Goal: Task Accomplishment & Management: Manage account settings

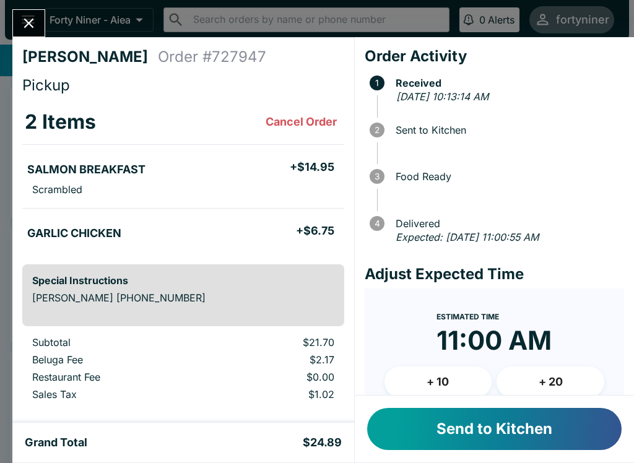
click at [494, 423] on button "Send to Kitchen" at bounding box center [494, 429] width 254 height 42
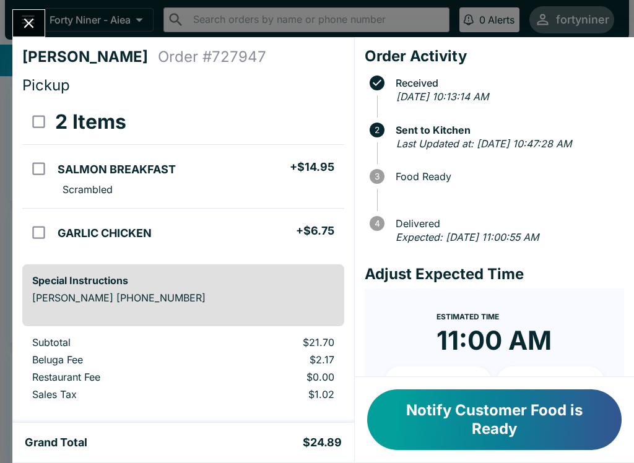
click at [37, 167] on input "orders table" at bounding box center [39, 169] width 28 height 28
click at [299, 114] on button "Refund" at bounding box center [310, 121] width 64 height 31
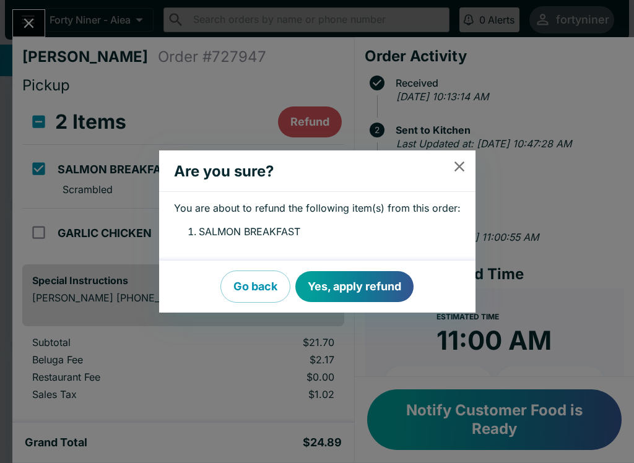
click at [372, 278] on button "Yes, apply refund" at bounding box center [354, 286] width 118 height 31
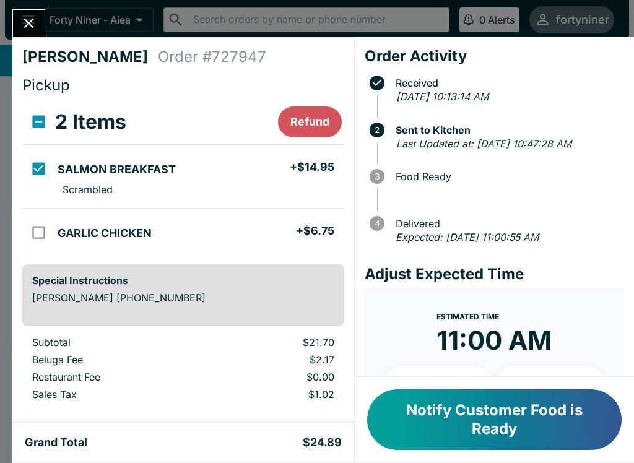
checkbox input "false"
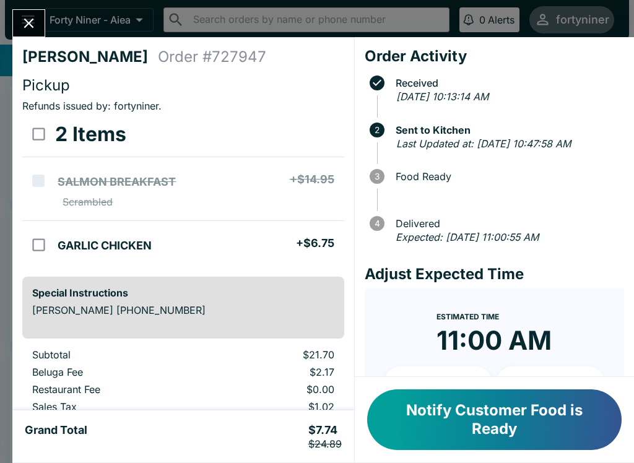
click at [27, 30] on icon "Close" at bounding box center [28, 23] width 17 height 17
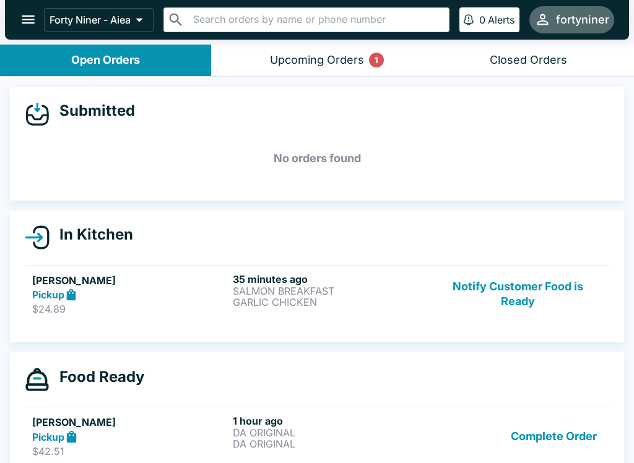
click at [364, 283] on h6 "35 minutes ago" at bounding box center [331, 279] width 196 height 12
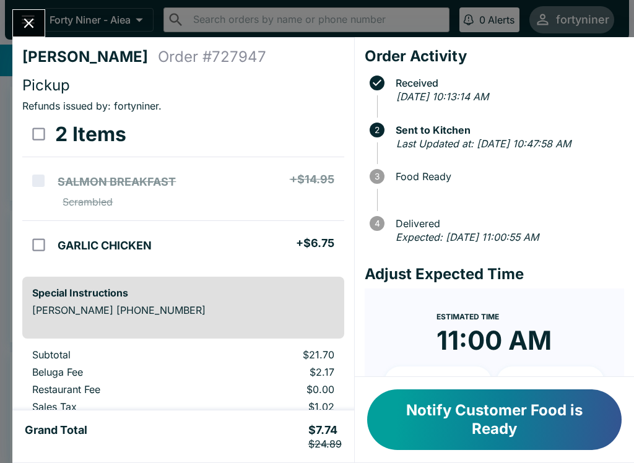
click at [27, 19] on icon "Close" at bounding box center [28, 23] width 17 height 17
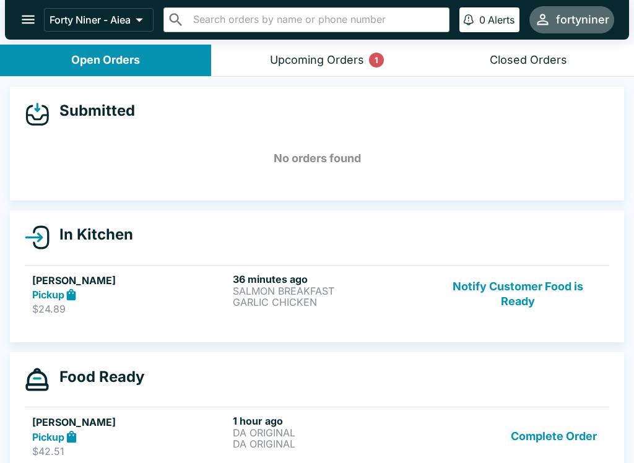
click at [173, 308] on p "$24.89" at bounding box center [130, 309] width 196 height 12
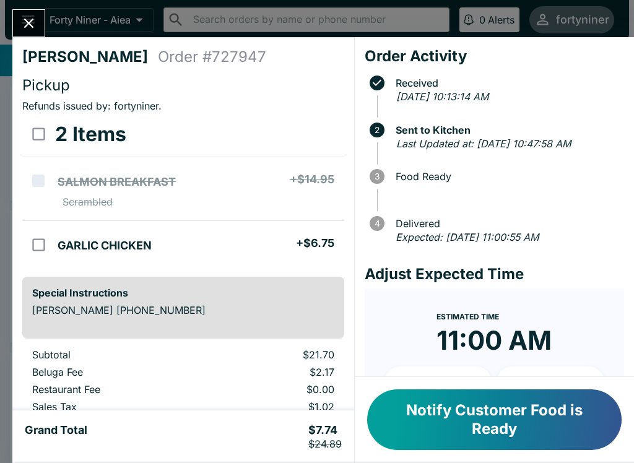
click at [27, 16] on icon "Close" at bounding box center [28, 23] width 17 height 17
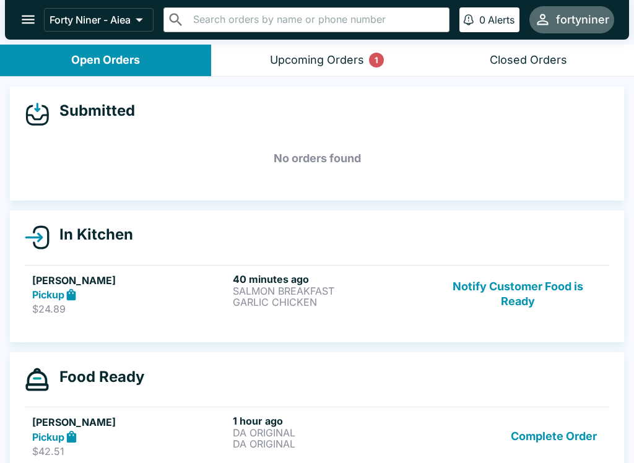
click at [327, 62] on div "Upcoming Orders 1" at bounding box center [317, 60] width 94 height 14
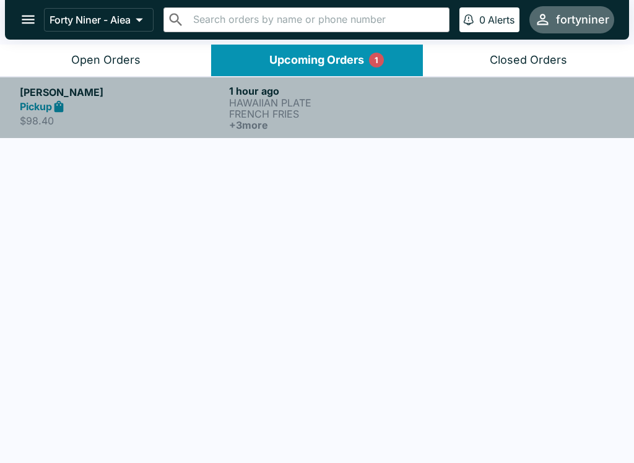
click at [453, 109] on div at bounding box center [526, 108] width 175 height 46
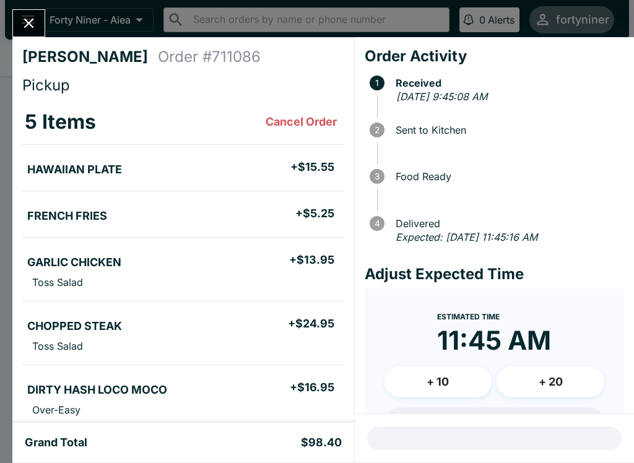
click at [43, 11] on div at bounding box center [28, 23] width 33 height 28
click at [39, 27] on button "Close" at bounding box center [29, 23] width 32 height 27
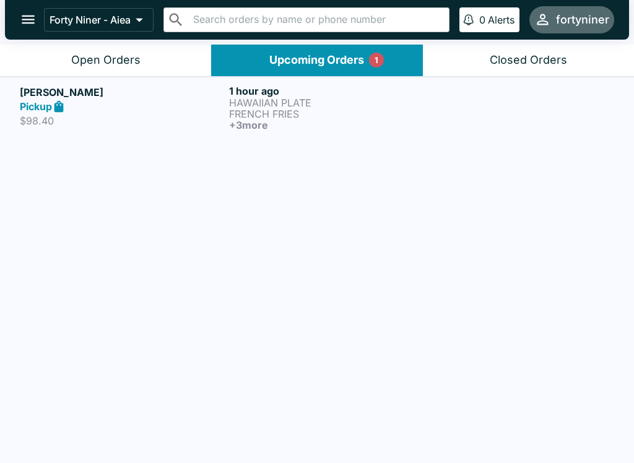
click at [124, 53] on div "Open Orders" at bounding box center [105, 60] width 69 height 14
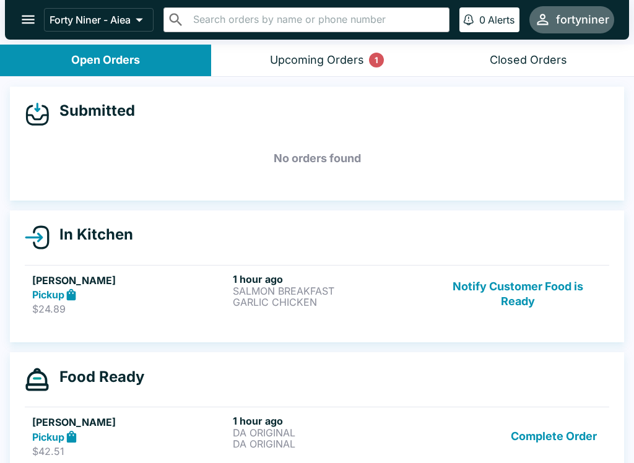
click at [522, 283] on button "Notify Customer Food is Ready" at bounding box center [518, 294] width 168 height 43
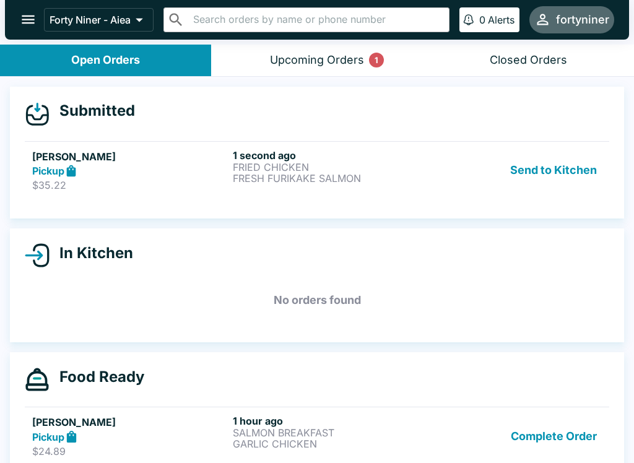
click at [446, 165] on div "Send to Kitchen" at bounding box center [518, 170] width 168 height 43
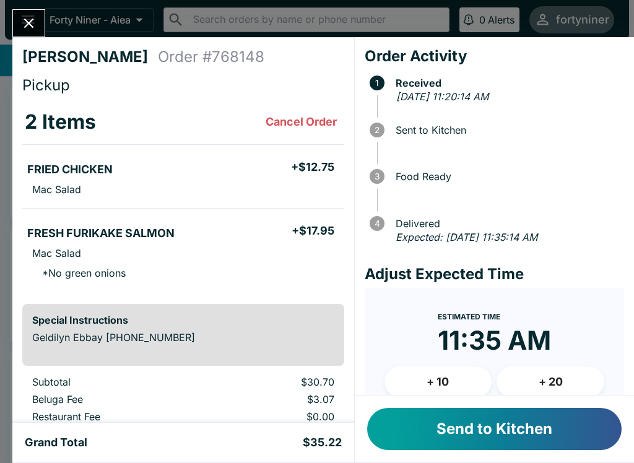
click at [474, 420] on button "Send to Kitchen" at bounding box center [494, 429] width 254 height 42
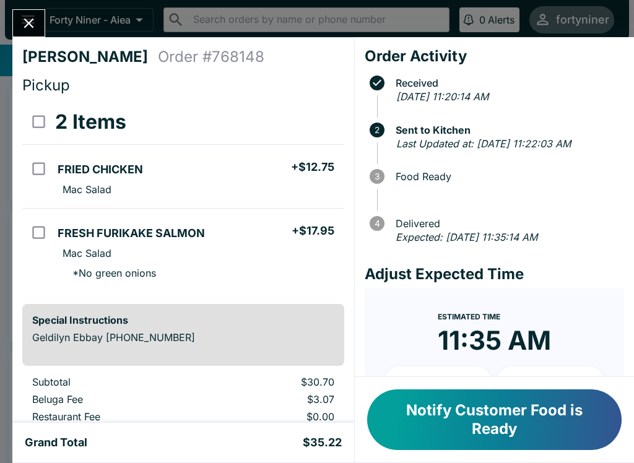
click at [27, 11] on button "Close" at bounding box center [29, 23] width 32 height 27
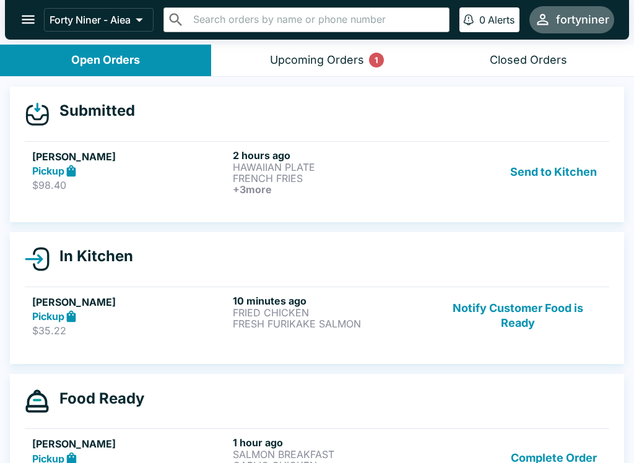
click at [443, 174] on div "Send to Kitchen" at bounding box center [518, 172] width 168 height 46
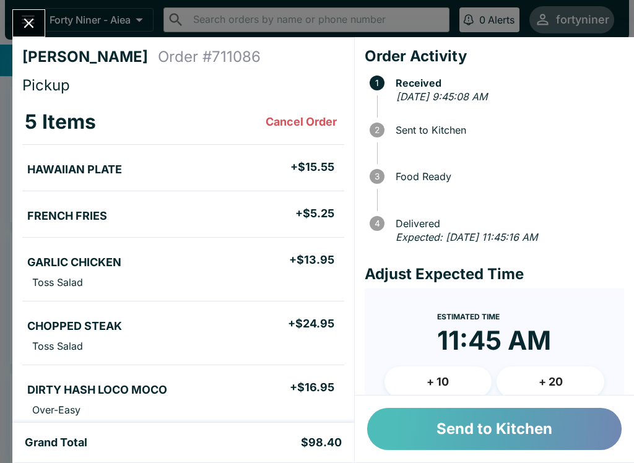
click at [469, 409] on button "Send to Kitchen" at bounding box center [494, 429] width 254 height 42
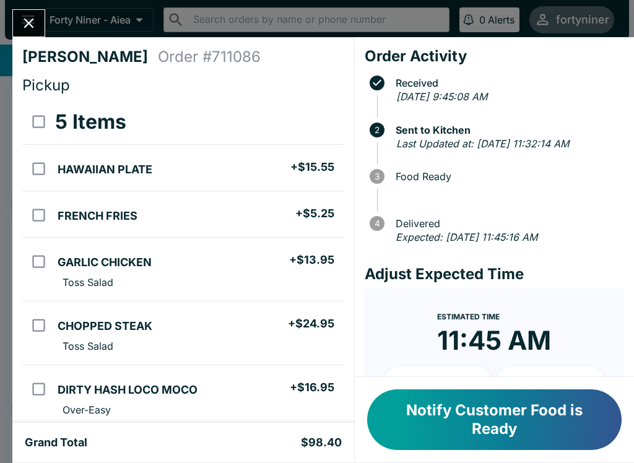
click at [33, 18] on icon "Close" at bounding box center [28, 23] width 17 height 17
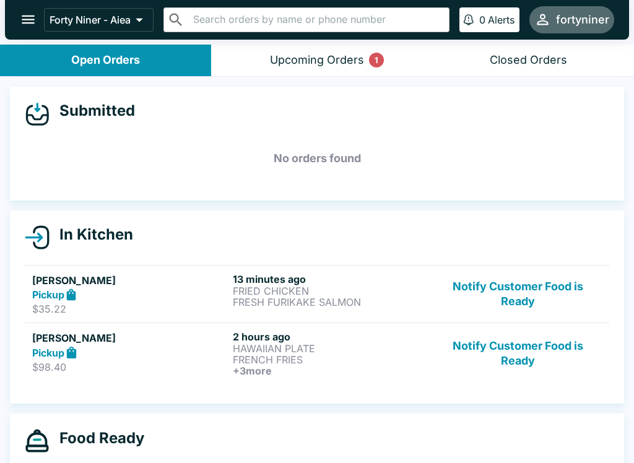
click at [299, 58] on div "Upcoming Orders 1" at bounding box center [317, 60] width 94 height 14
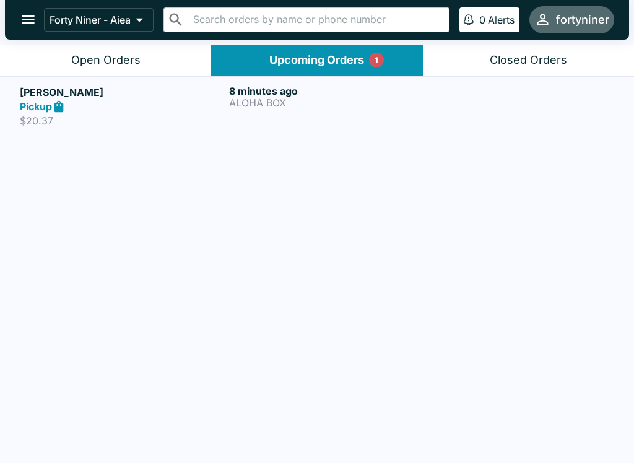
click at [406, 132] on link "[PERSON_NAME] Pickup $20.37 8 minutes ago ALOHA BOX" at bounding box center [317, 106] width 634 height 58
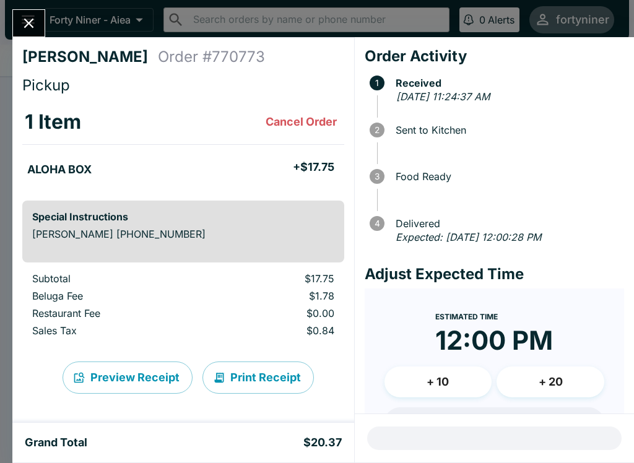
click at [33, 20] on icon "Close" at bounding box center [28, 23] width 17 height 17
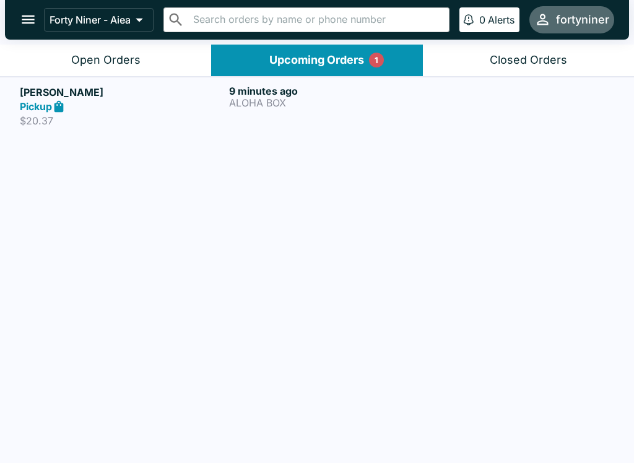
click at [152, 58] on button "Open Orders" at bounding box center [105, 61] width 211 height 32
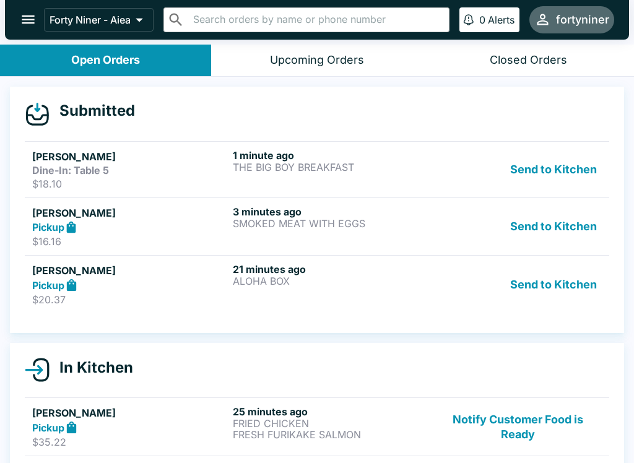
click at [327, 300] on div "21 minutes ago ALOHA BOX" at bounding box center [331, 284] width 196 height 43
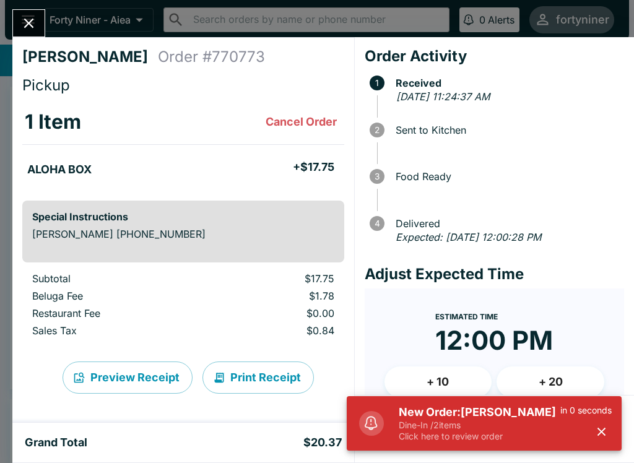
click at [429, 415] on h5 "New Order: [PERSON_NAME]" at bounding box center [478, 412] width 161 height 15
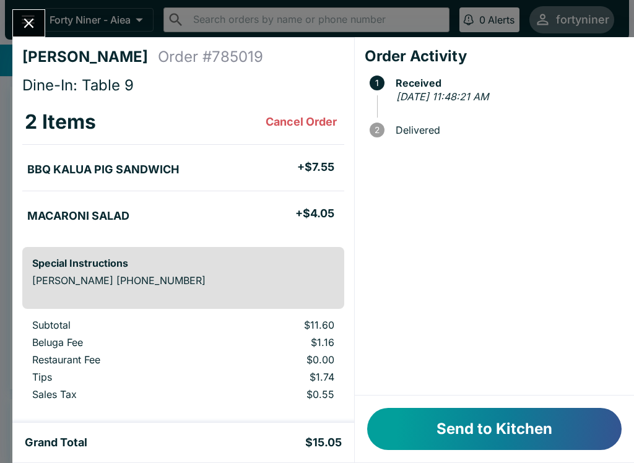
click at [18, 19] on button "Close" at bounding box center [29, 23] width 32 height 27
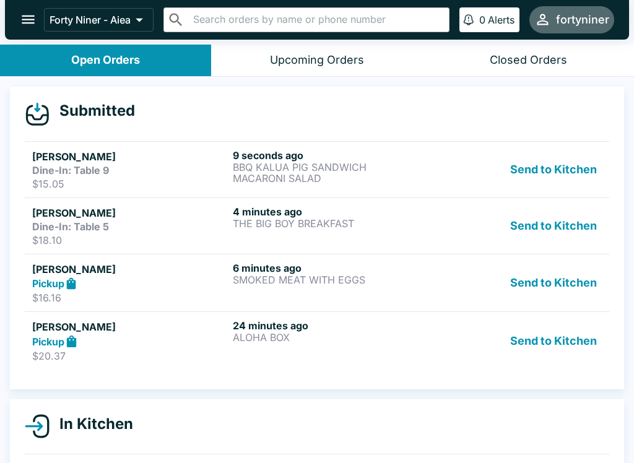
click at [187, 338] on div "Pickup" at bounding box center [130, 341] width 196 height 14
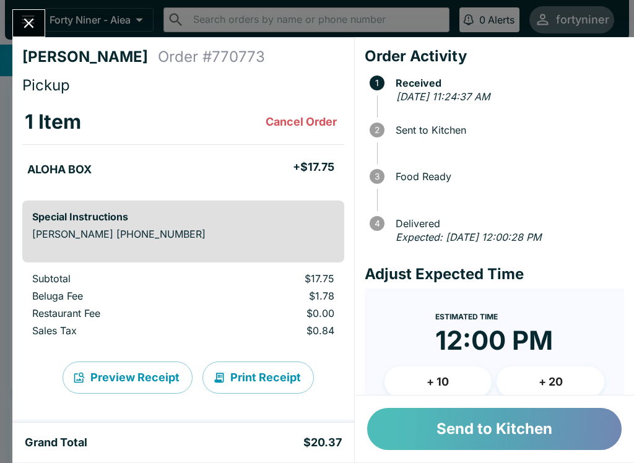
click at [448, 408] on button "Send to Kitchen" at bounding box center [494, 429] width 254 height 42
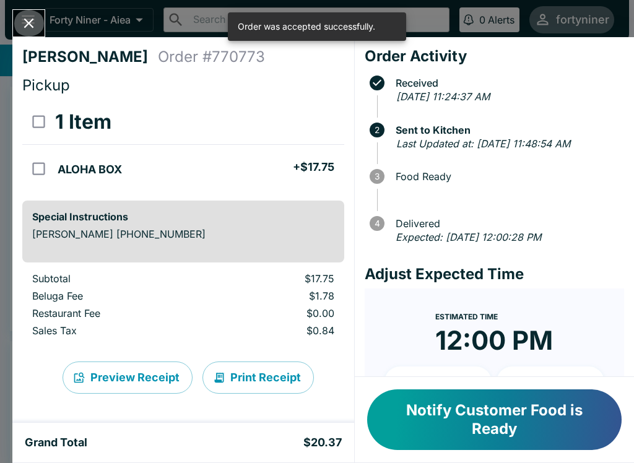
click at [24, 20] on icon "Close" at bounding box center [28, 23] width 17 height 17
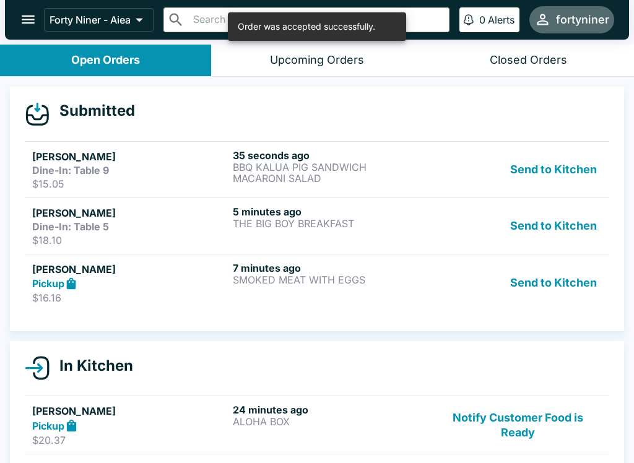
click at [189, 280] on div "Pickup" at bounding box center [130, 284] width 196 height 14
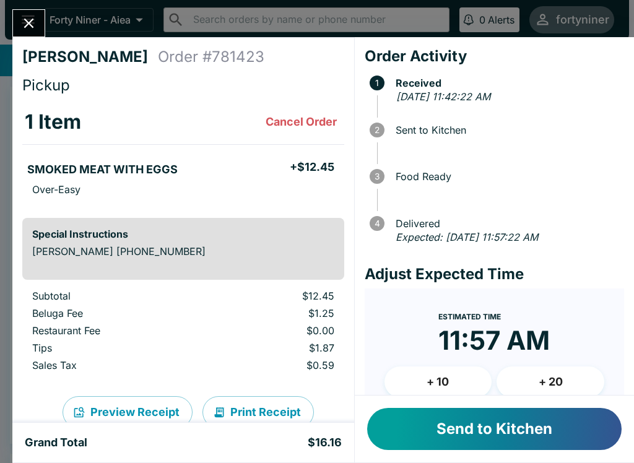
click at [431, 410] on button "Send to Kitchen" at bounding box center [494, 429] width 254 height 42
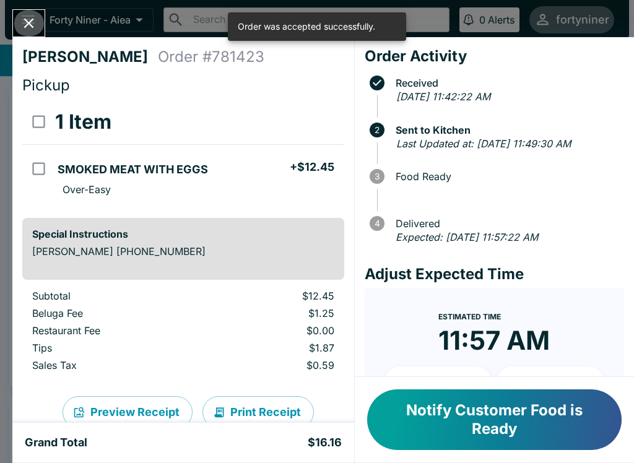
click at [30, 15] on icon "Close" at bounding box center [28, 23] width 17 height 17
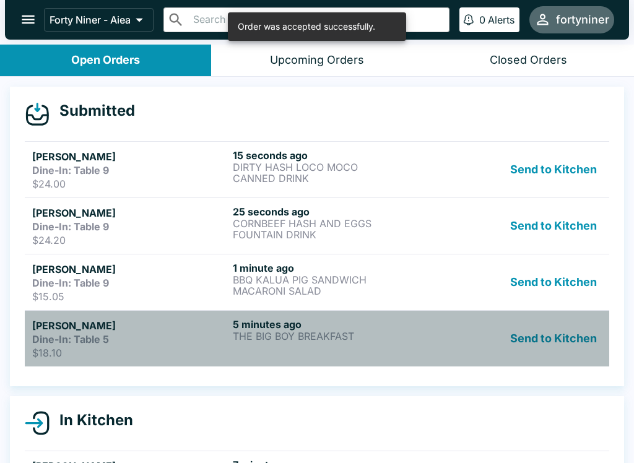
click at [265, 340] on p "THE BIG BOY BREAKFAST" at bounding box center [331, 335] width 196 height 11
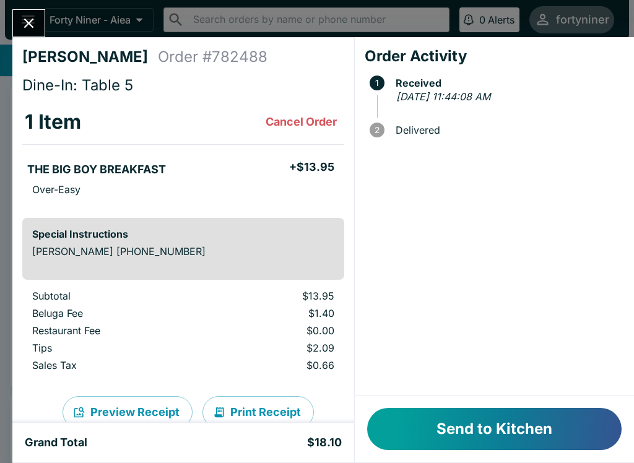
click at [459, 416] on button "Send to Kitchen" at bounding box center [494, 429] width 254 height 42
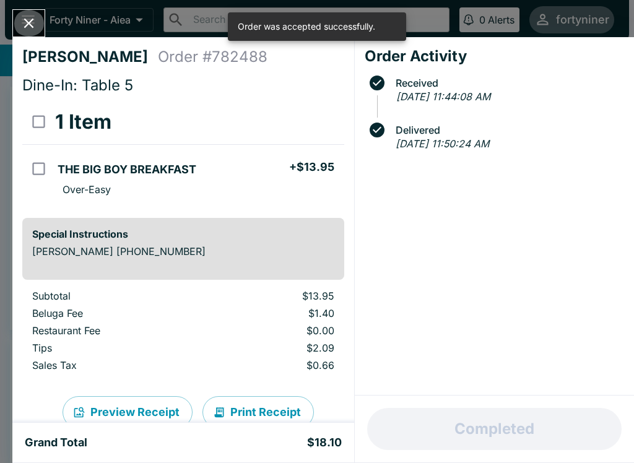
click at [36, 13] on button "Close" at bounding box center [29, 23] width 32 height 27
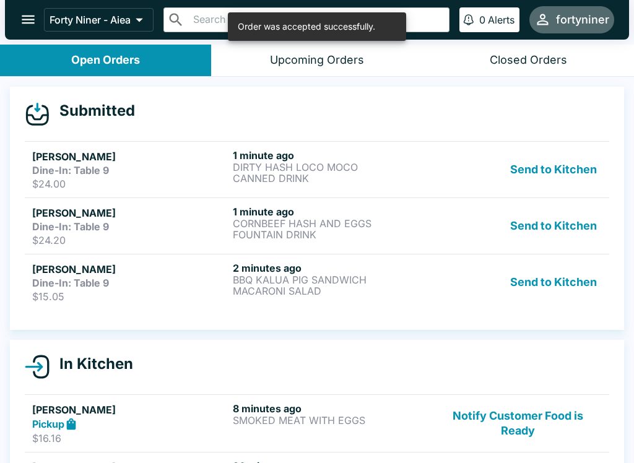
click at [262, 279] on p "BBQ KALUA PIG SANDWICH" at bounding box center [331, 279] width 196 height 11
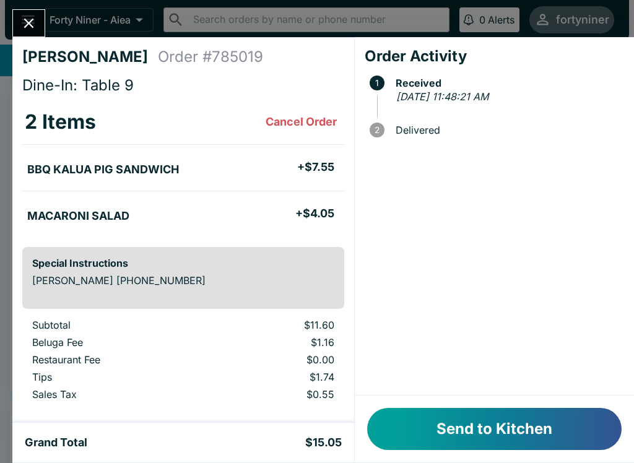
click at [472, 390] on div "Order Activity 1 Received [DATE] 11:48:21 AM 2 Delivered" at bounding box center [494, 216] width 279 height 358
click at [462, 421] on button "Send to Kitchen" at bounding box center [494, 429] width 254 height 42
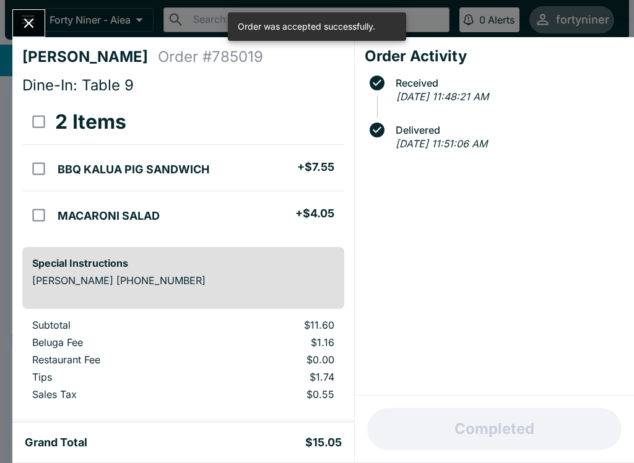
click at [29, 22] on icon "Close" at bounding box center [29, 24] width 10 height 10
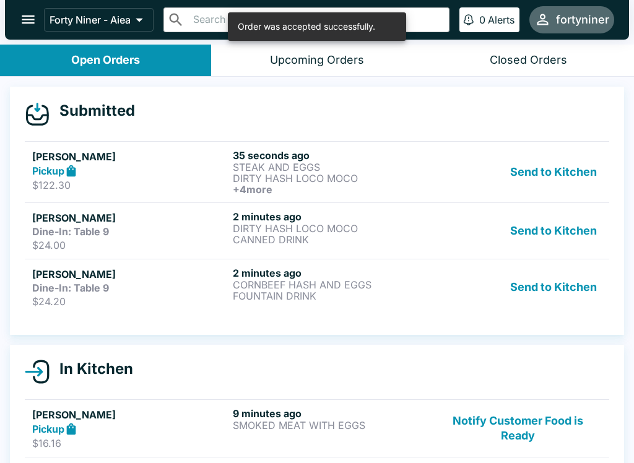
click at [99, 267] on h5 "[PERSON_NAME]" at bounding box center [130, 274] width 196 height 15
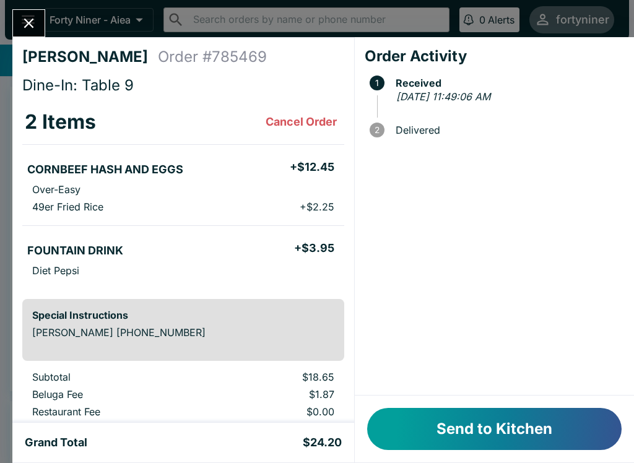
click at [504, 419] on button "Send to Kitchen" at bounding box center [494, 429] width 254 height 42
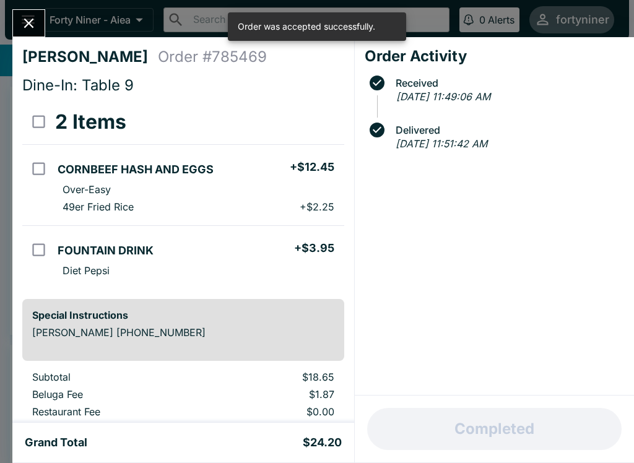
click at [25, 18] on icon "Close" at bounding box center [28, 23] width 17 height 17
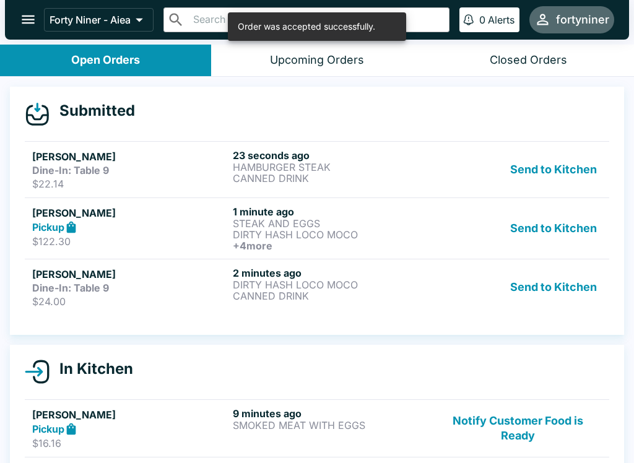
click at [158, 277] on h5 "[PERSON_NAME]" at bounding box center [130, 274] width 196 height 15
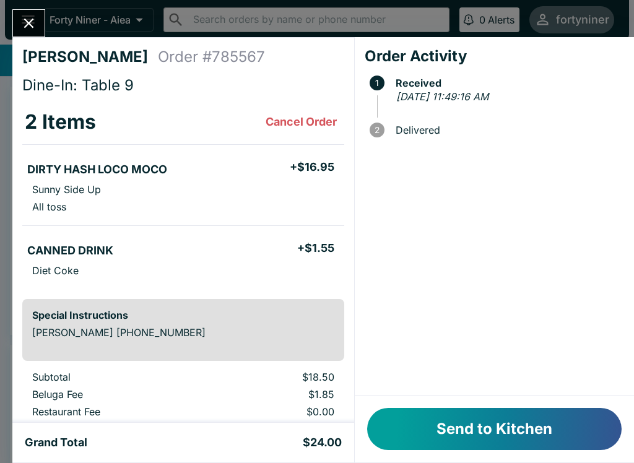
click at [467, 415] on button "Send to Kitchen" at bounding box center [494, 429] width 254 height 42
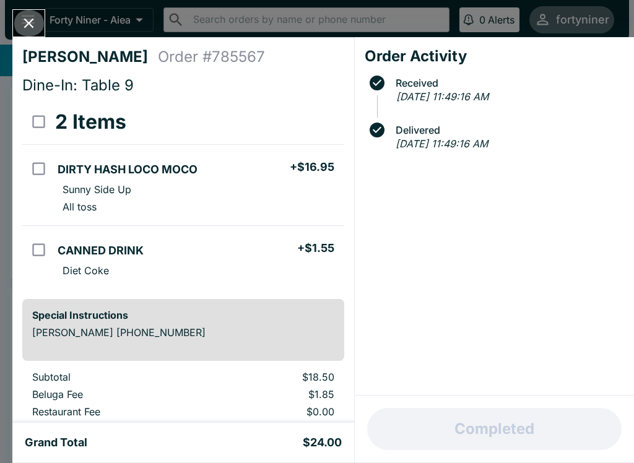
click at [28, 19] on icon "Close" at bounding box center [28, 23] width 17 height 17
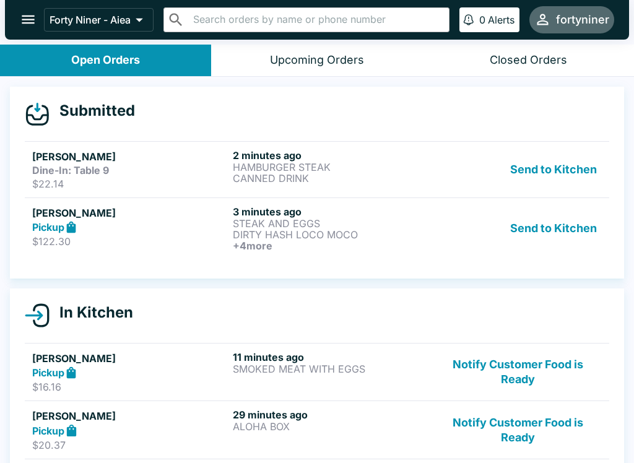
click at [157, 225] on div "Pickup" at bounding box center [130, 227] width 196 height 14
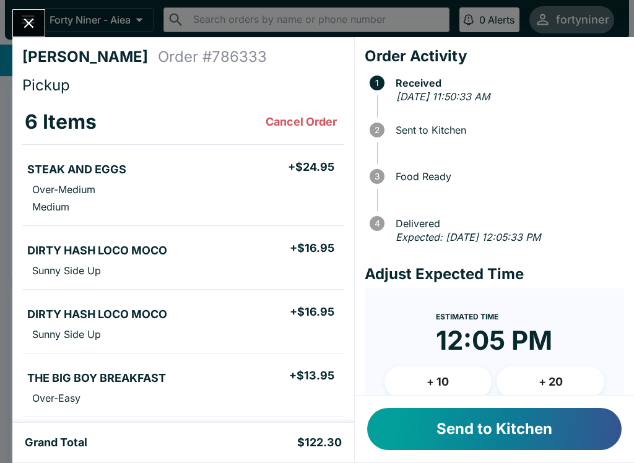
click at [431, 411] on button "Send to Kitchen" at bounding box center [494, 429] width 254 height 42
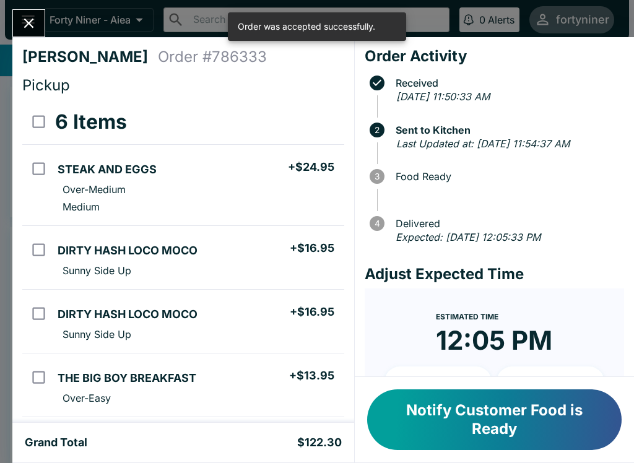
click at [33, 15] on icon "Close" at bounding box center [28, 23] width 17 height 17
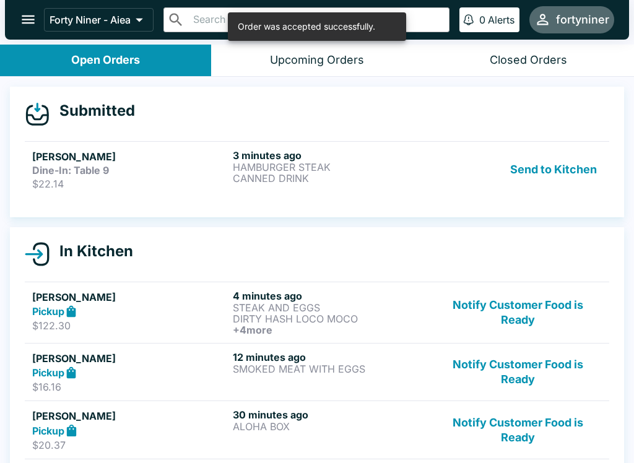
click at [148, 165] on div "Dine-In: Table 9" at bounding box center [130, 170] width 196 height 12
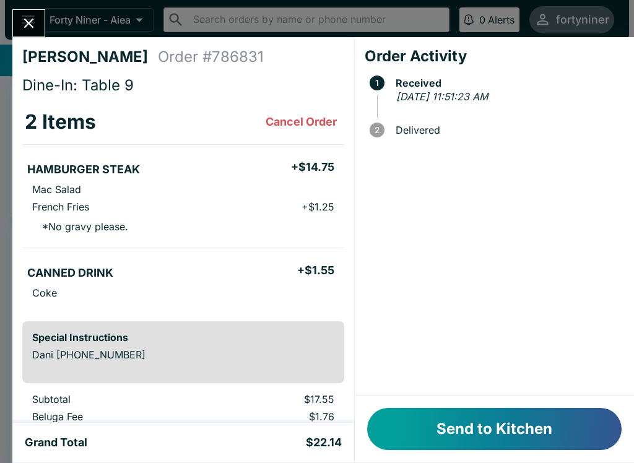
click at [429, 422] on button "Send to Kitchen" at bounding box center [494, 429] width 254 height 42
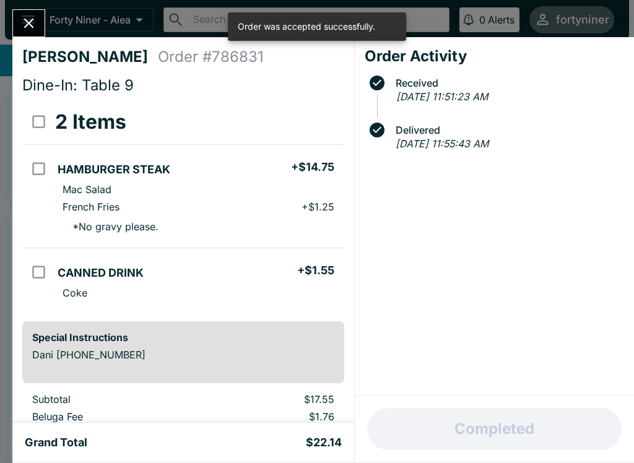
click at [38, 18] on button "Close" at bounding box center [29, 23] width 32 height 27
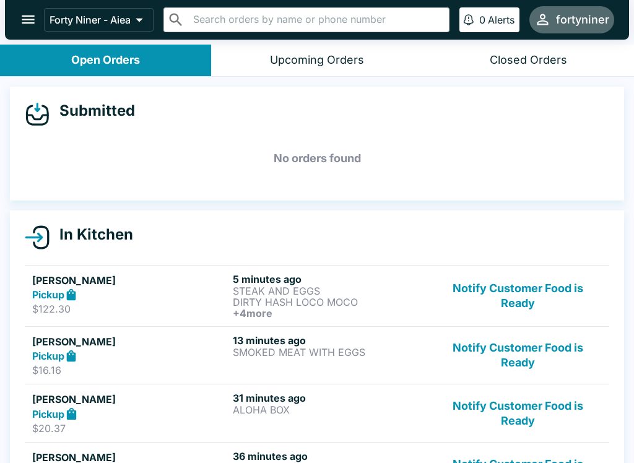
click at [523, 296] on button "Notify Customer Food is Ready" at bounding box center [518, 296] width 168 height 46
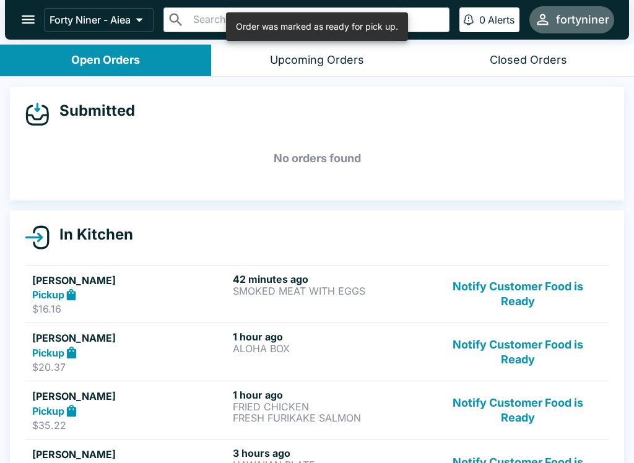
click at [530, 292] on button "Notify Customer Food is Ready" at bounding box center [518, 294] width 168 height 43
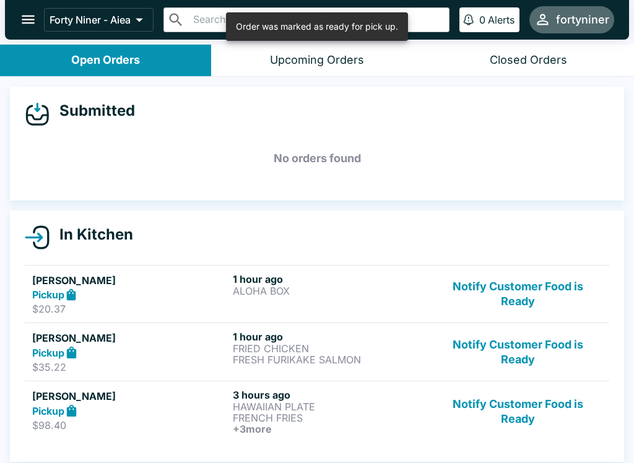
click at [543, 288] on button "Notify Customer Food is Ready" at bounding box center [518, 294] width 168 height 43
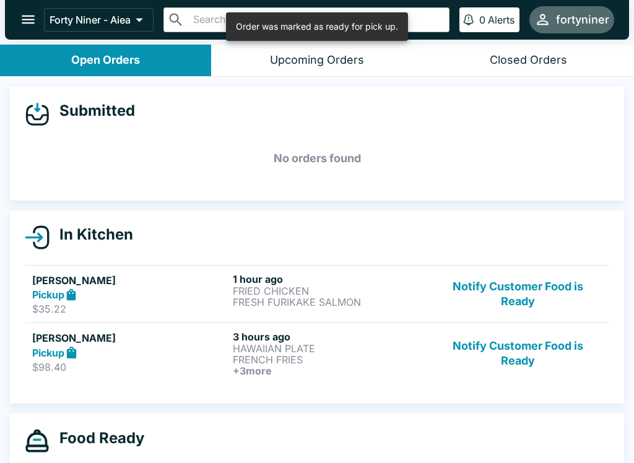
click at [541, 286] on button "Notify Customer Food is Ready" at bounding box center [518, 294] width 168 height 43
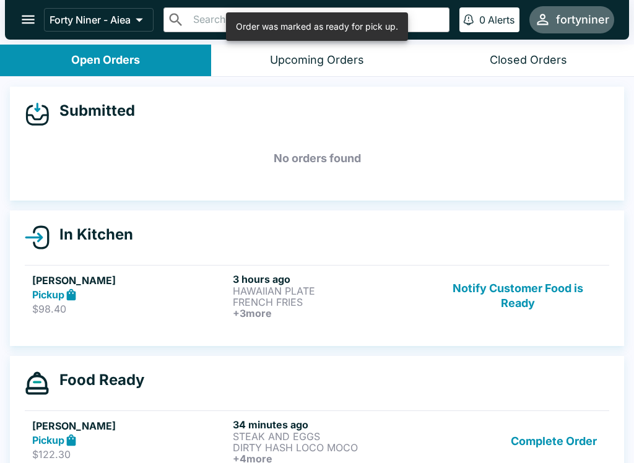
click at [529, 299] on button "Notify Customer Food is Ready" at bounding box center [518, 296] width 168 height 46
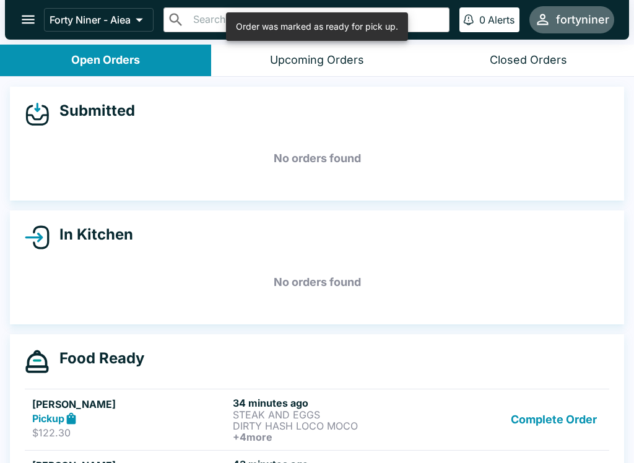
click at [529, 298] on h5 "No orders found" at bounding box center [317, 282] width 584 height 45
